Goal: Information Seeking & Learning: Learn about a topic

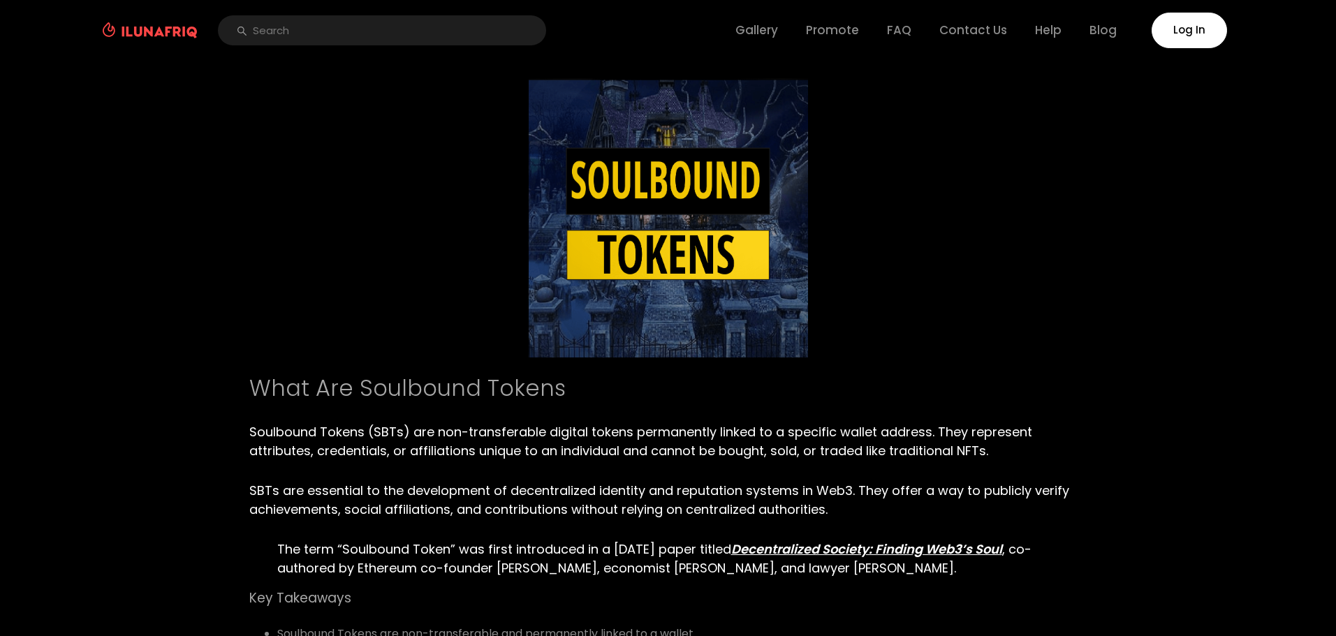
scroll to position [70, 0]
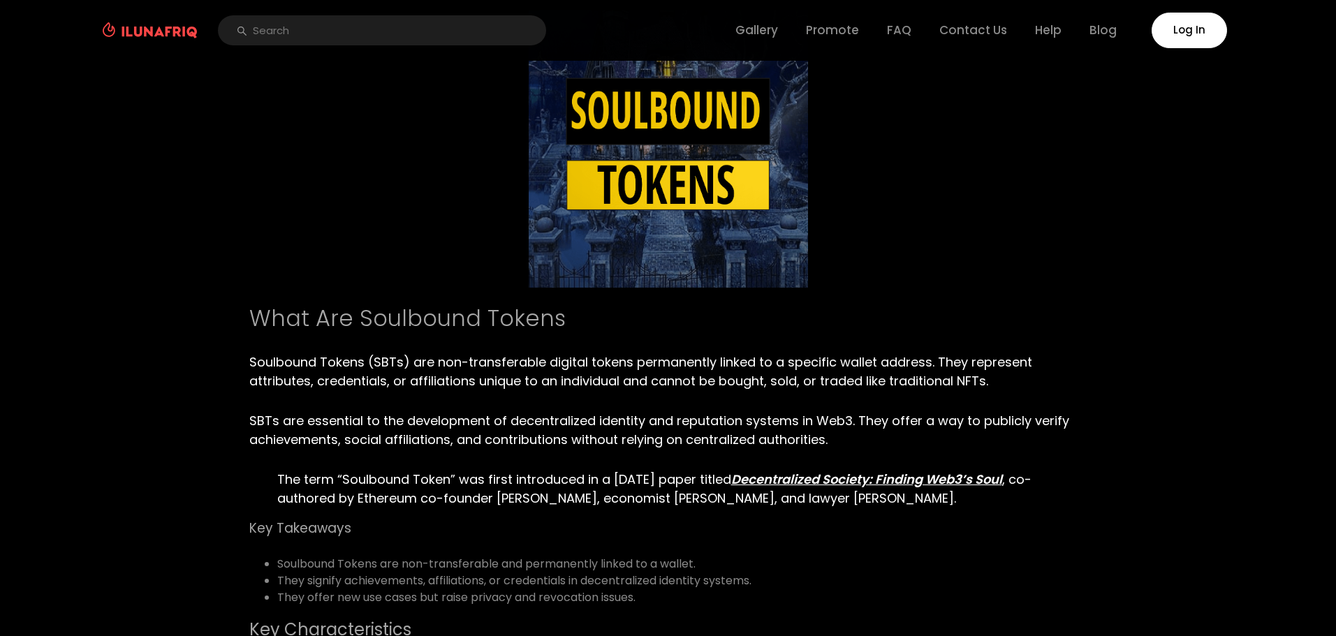
type textarea "03AFcWeA4xJx9-fREtRn0UAW2VL0NXney4JI7loSB_RAuDY4_Rrmye-tQf-xNyHKUuoGXAHaAta8f10…"
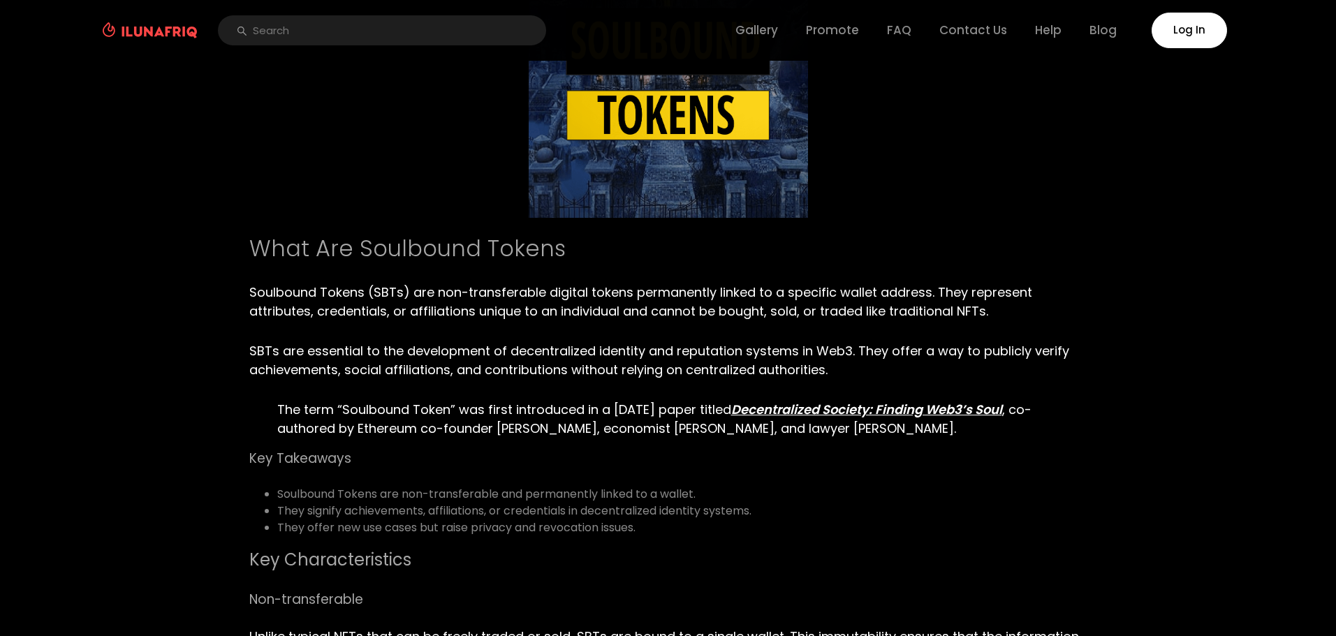
type textarea "03AFcWeA4R8Ut2sW4eTn1UThYhhuPuD-DtABZK5VEwE95Bet4amh-uQ5FfRywVeRliQevuu_KsFp52w…"
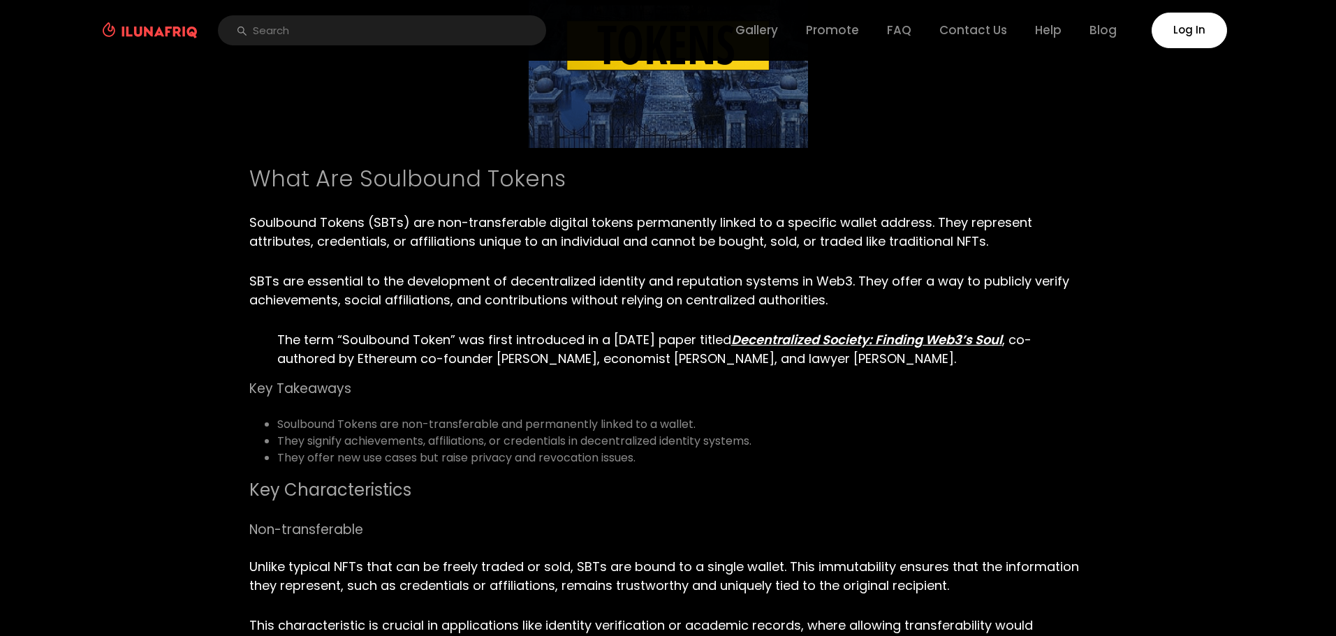
scroll to position [279, 0]
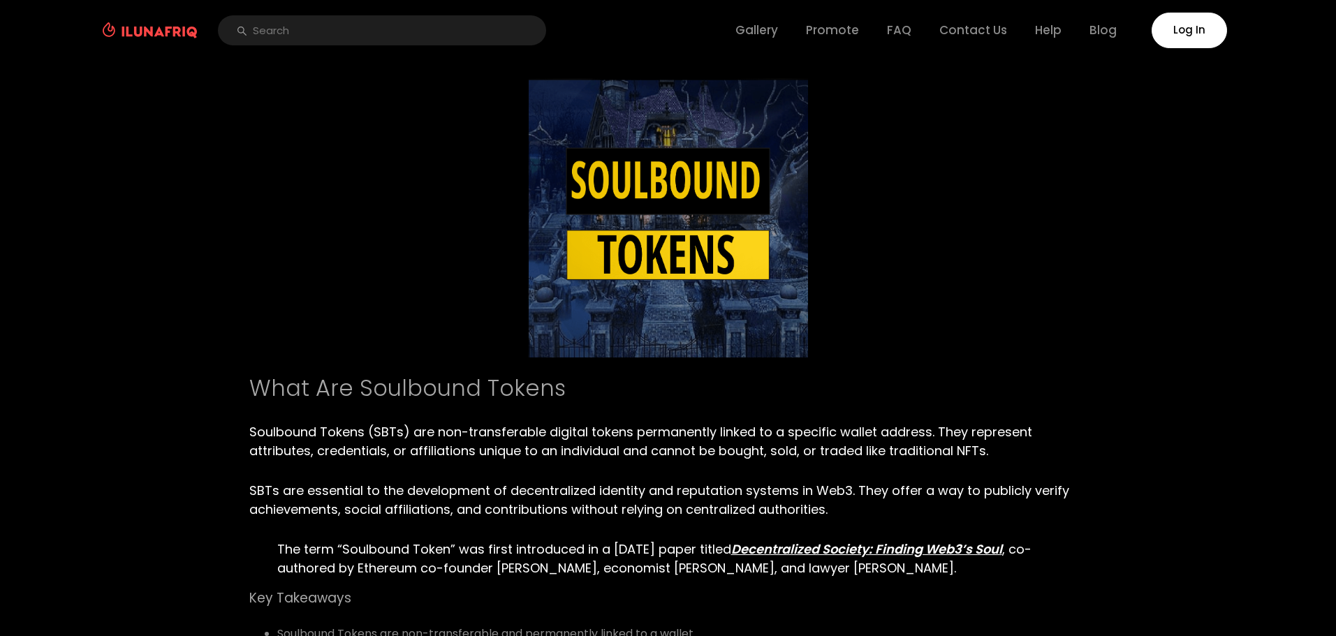
type textarea "03AFcWeA7bkVX3NyPVPxIZzJsV3PeZdb8OuQvJTCykszqNAdlksqp8a4zF5uyRCG-SOCHTzM8XjOECy…"
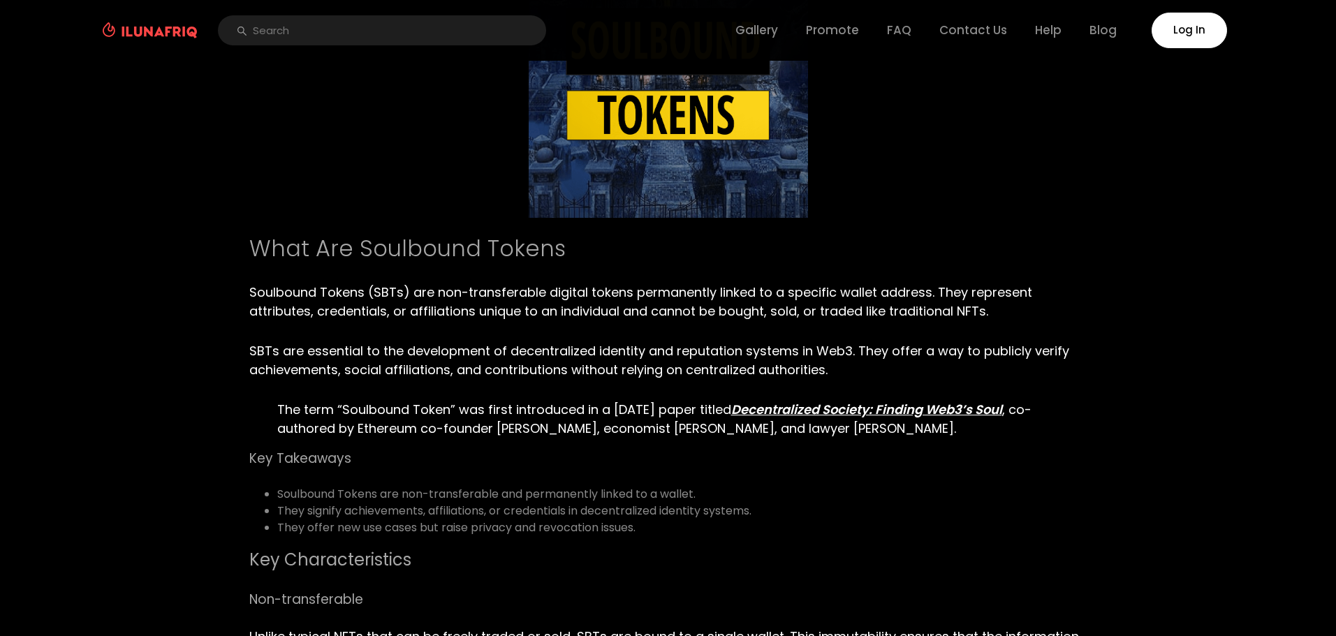
scroll to position [210, 0]
